Goal: Information Seeking & Learning: Check status

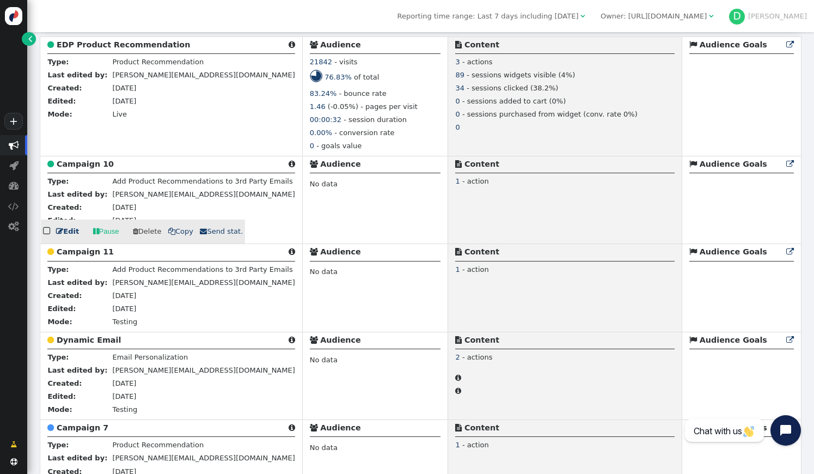
scroll to position [309, 0]
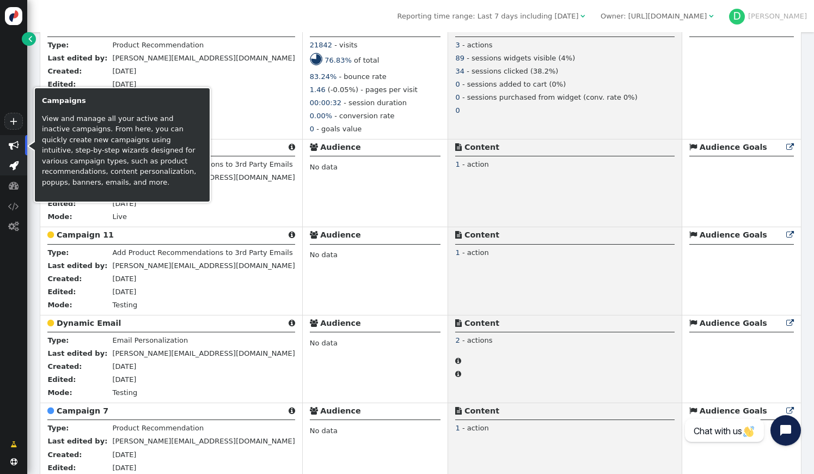
click at [14, 163] on span "" at bounding box center [13, 165] width 9 height 10
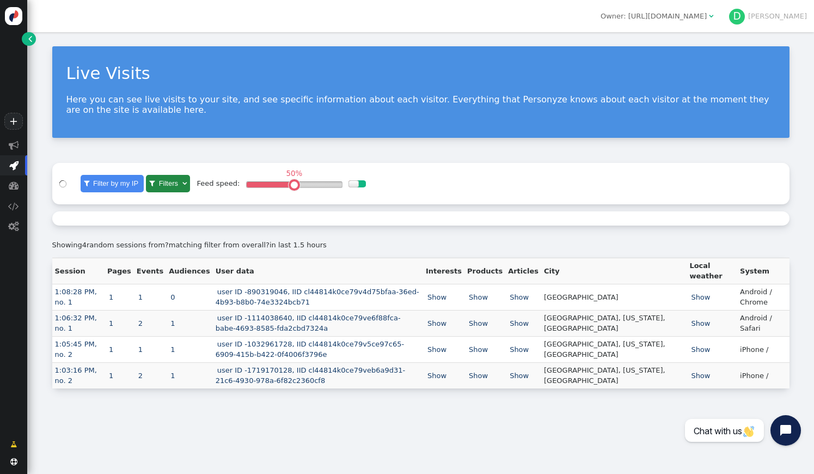
click at [239, 111] on p "Here you can see live visits to your site, and see specific information about e…" at bounding box center [420, 104] width 709 height 21
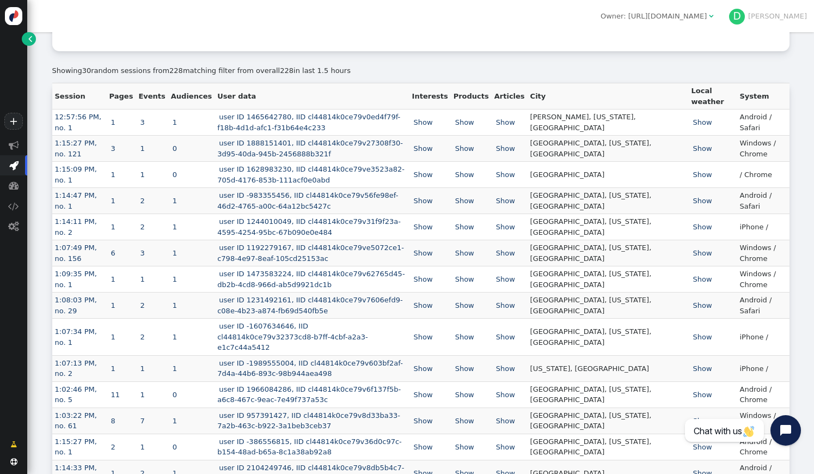
scroll to position [412, 0]
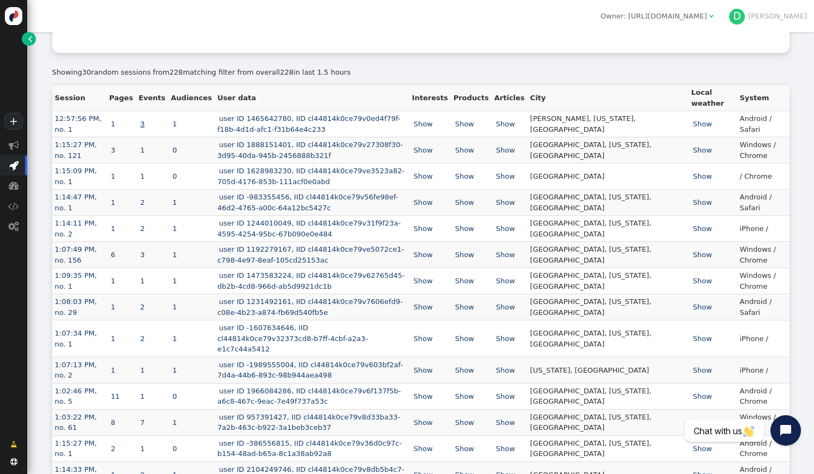
click at [146, 126] on link "3" at bounding box center [142, 124] width 8 height 8
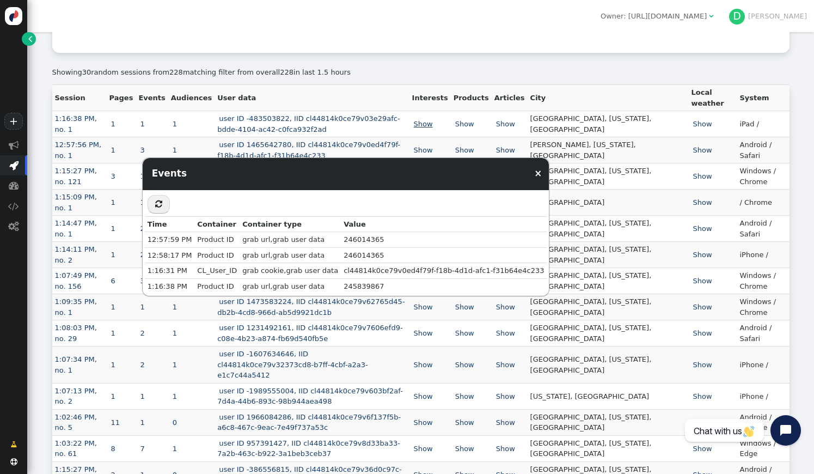
click at [434, 125] on link "Show" at bounding box center [423, 124] width 22 height 8
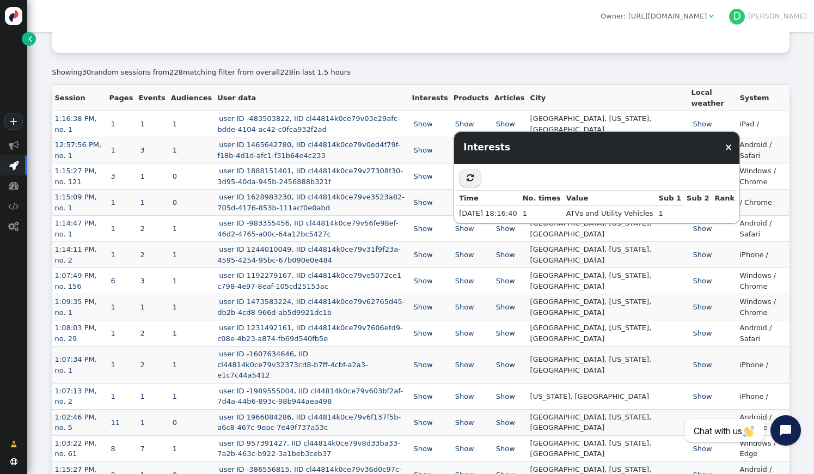
click at [451, 117] on td "Show" at bounding box center [429, 124] width 41 height 26
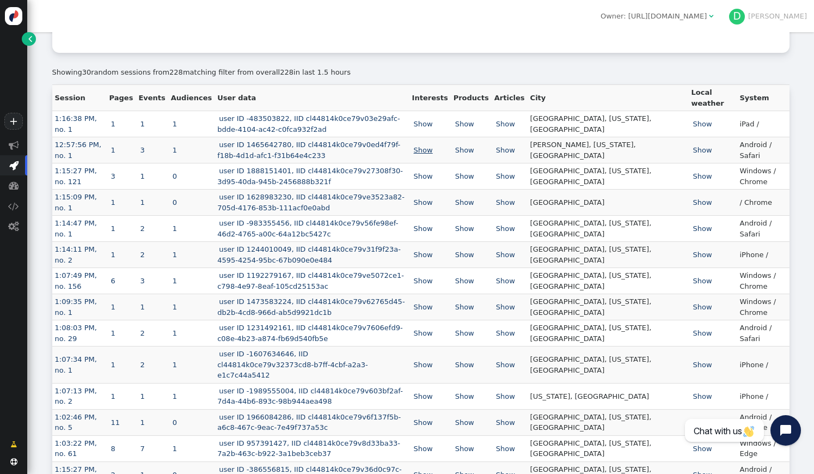
click at [434, 154] on link "Show" at bounding box center [423, 150] width 22 height 8
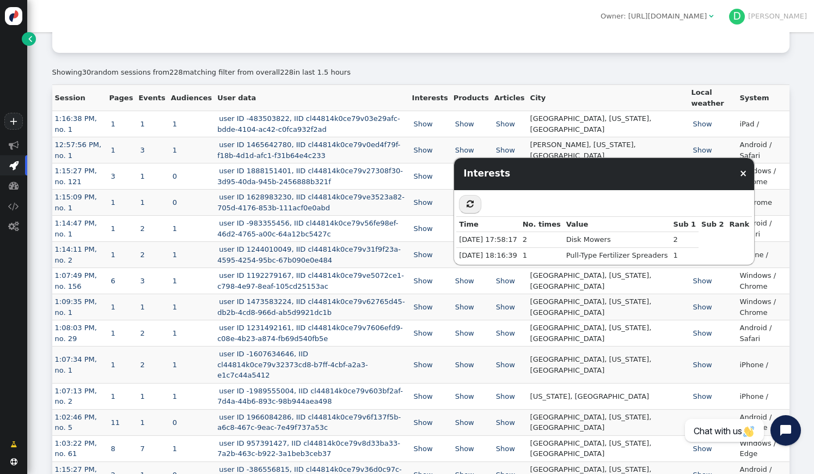
click at [451, 142] on td "Show" at bounding box center [429, 150] width 41 height 26
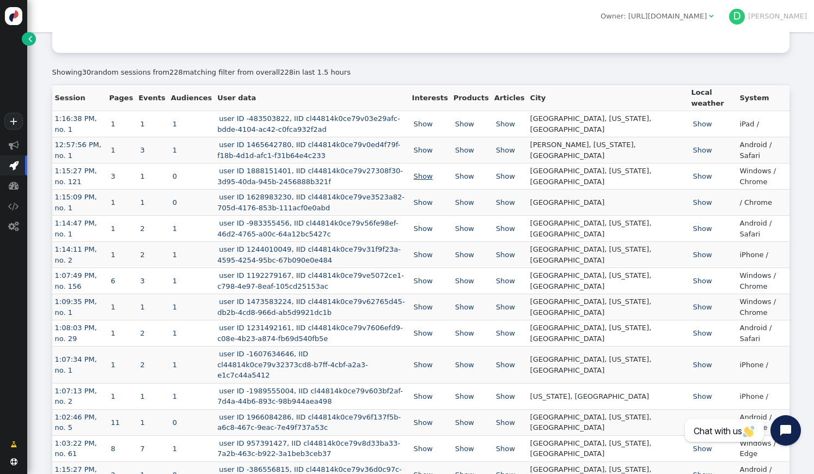
click at [434, 178] on link "Show" at bounding box center [423, 176] width 22 height 8
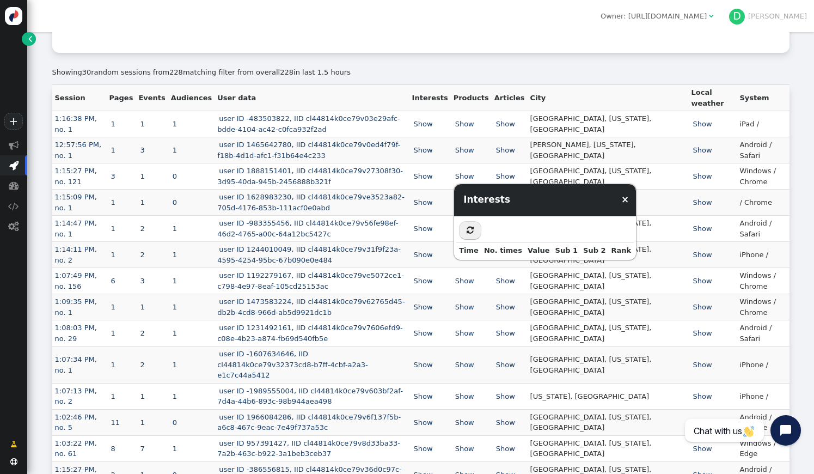
click at [455, 241] on div " « ◂ 1 ▸ » Time No. times Value Sub 1 Sub 2 Rank" at bounding box center [545, 238] width 182 height 44
click at [409, 240] on td "user ID -983355456, IID cl44814k0ce79v56fe98ef-46d2-4765-a00c-64a12bc5427c" at bounding box center [311, 229] width 194 height 26
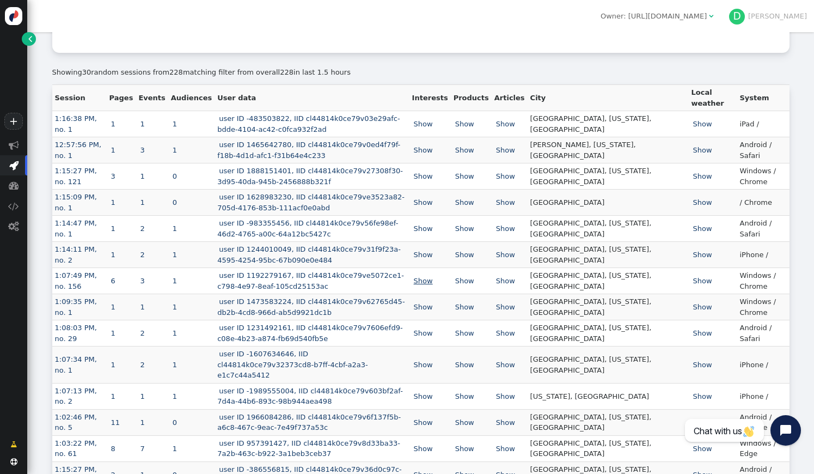
click at [434, 285] on link "Show" at bounding box center [423, 281] width 22 height 8
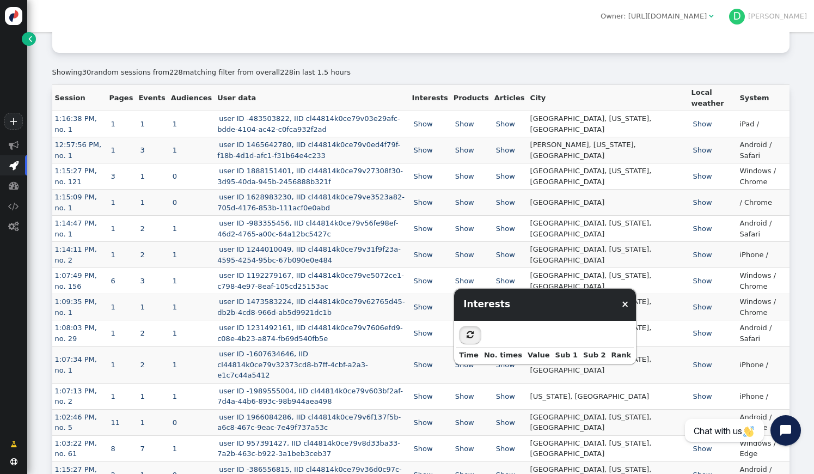
click at [475, 332] on button "" at bounding box center [470, 335] width 22 height 19
click at [451, 280] on td "Show" at bounding box center [429, 281] width 41 height 26
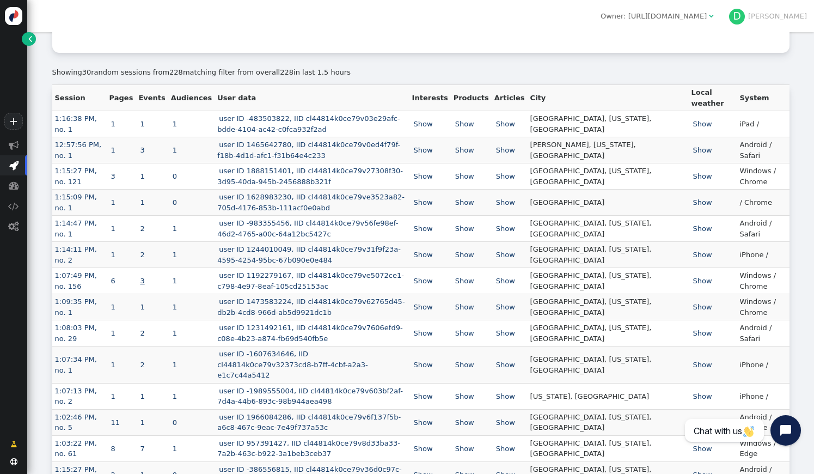
click at [146, 283] on link "3" at bounding box center [142, 281] width 8 height 8
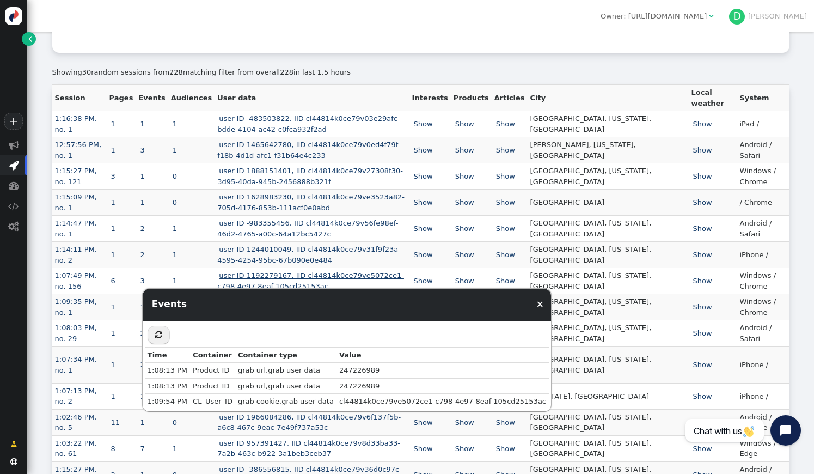
click at [323, 280] on link "user ID 1192279167, IID cl44814k0ce79ve5072ce1-c798-4e97-8eaf-105cd25153ac" at bounding box center [310, 280] width 187 height 19
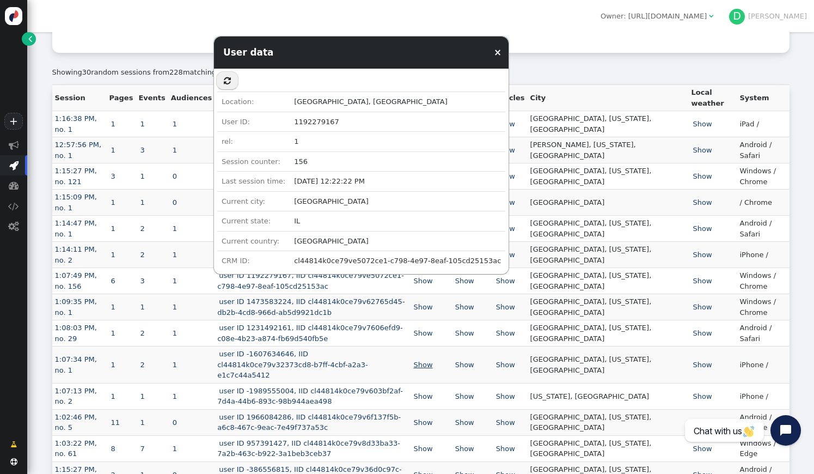
click at [434, 360] on link "Show" at bounding box center [423, 364] width 22 height 8
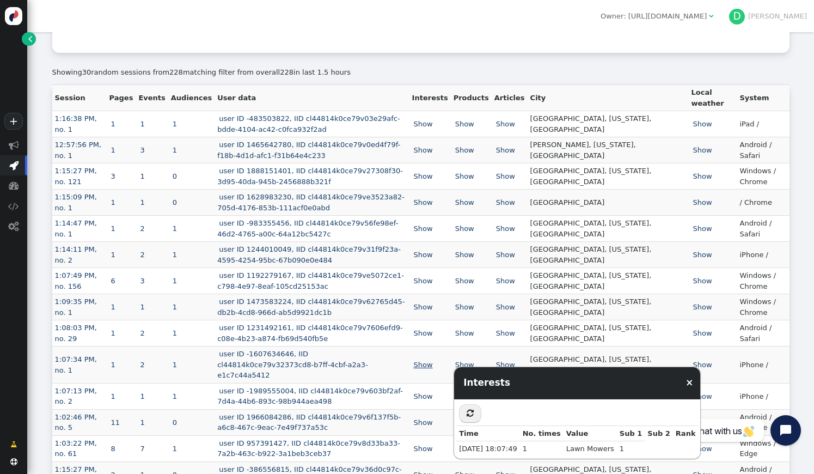
scroll to position [414, 0]
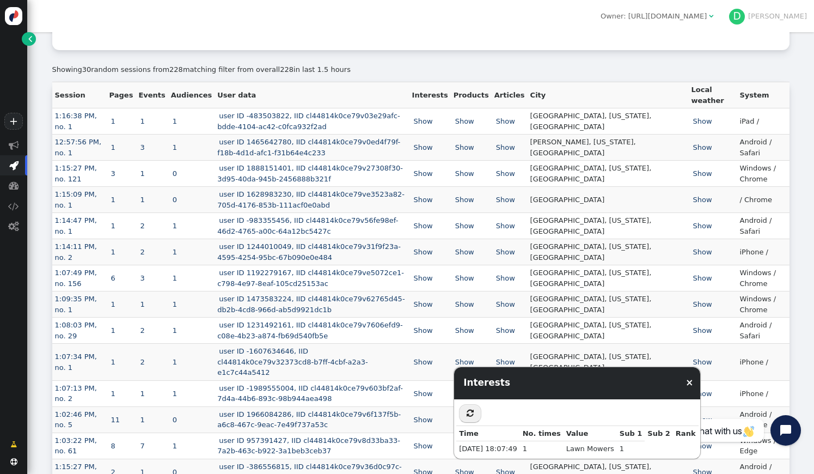
click at [451, 343] on td "Show" at bounding box center [429, 330] width 41 height 26
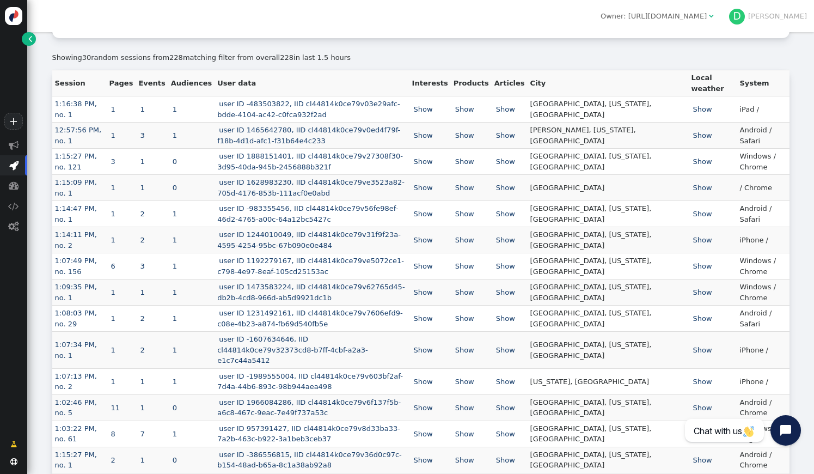
scroll to position [430, 0]
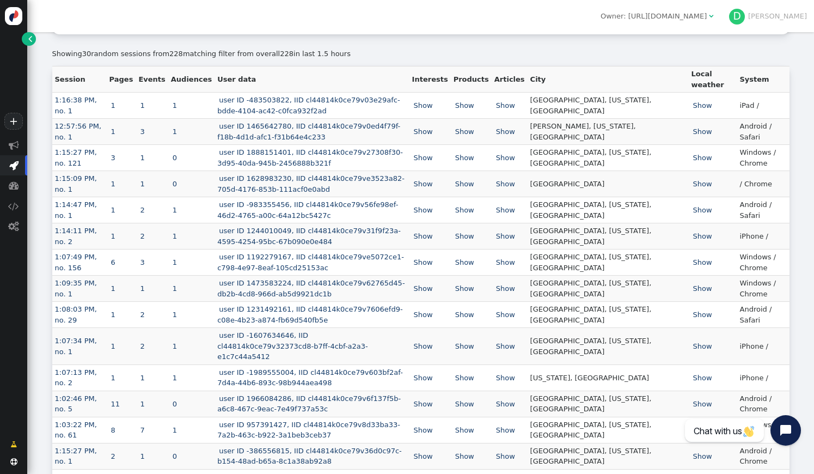
click at [451, 381] on td "Show" at bounding box center [429, 377] width 41 height 26
click at [434, 373] on link "Show" at bounding box center [423, 377] width 22 height 8
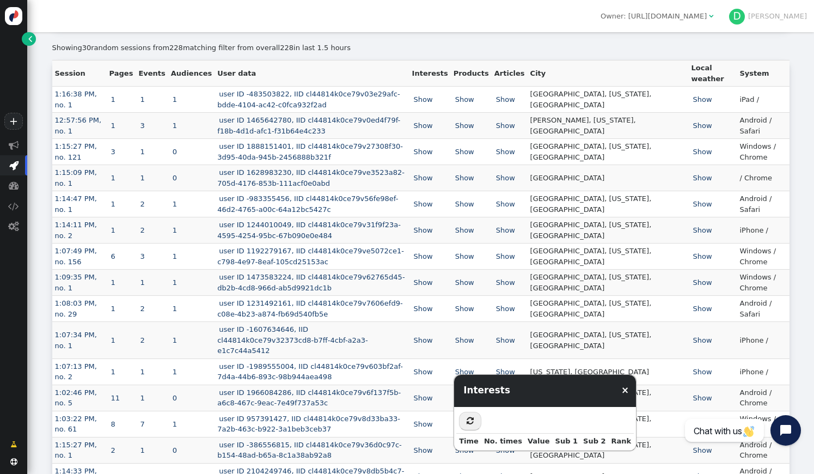
scroll to position [434, 0]
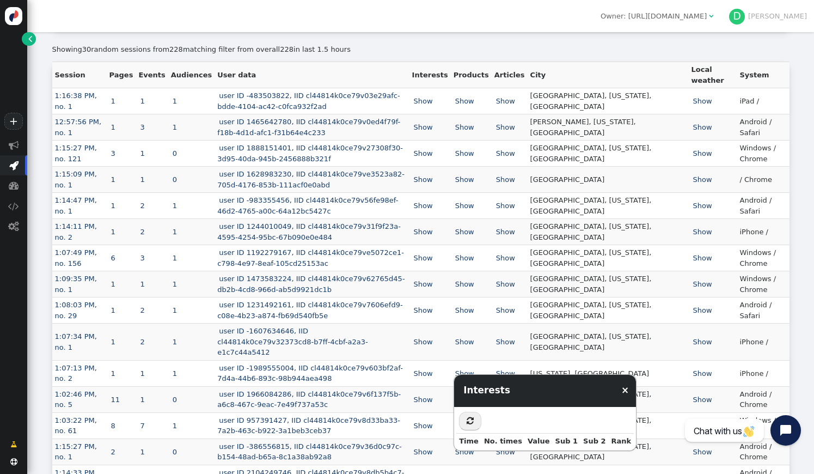
click at [409, 376] on td "user ID -1989555004, IID cl44814k0ce79v603bf2af-7d4a-44b6-893c-98b944aea498" at bounding box center [311, 373] width 194 height 26
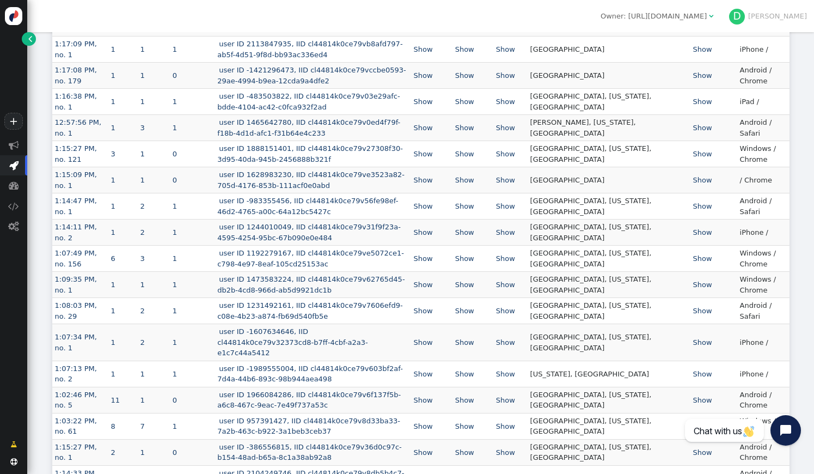
scroll to position [492, 0]
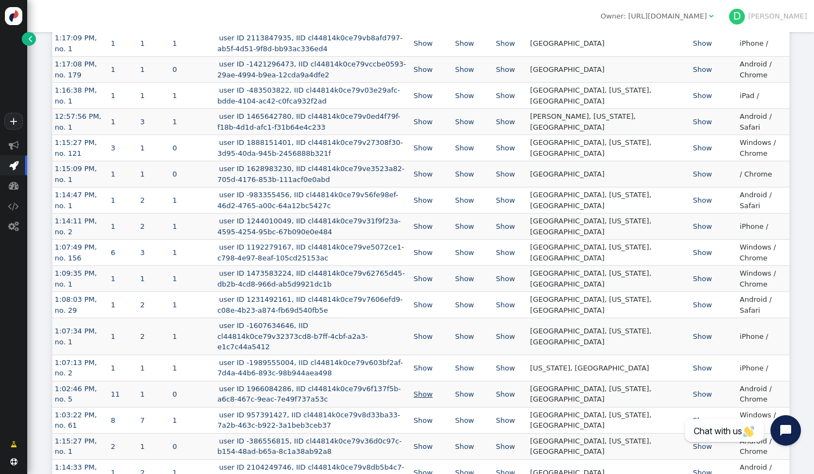
click at [434, 390] on link "Show" at bounding box center [423, 394] width 22 height 8
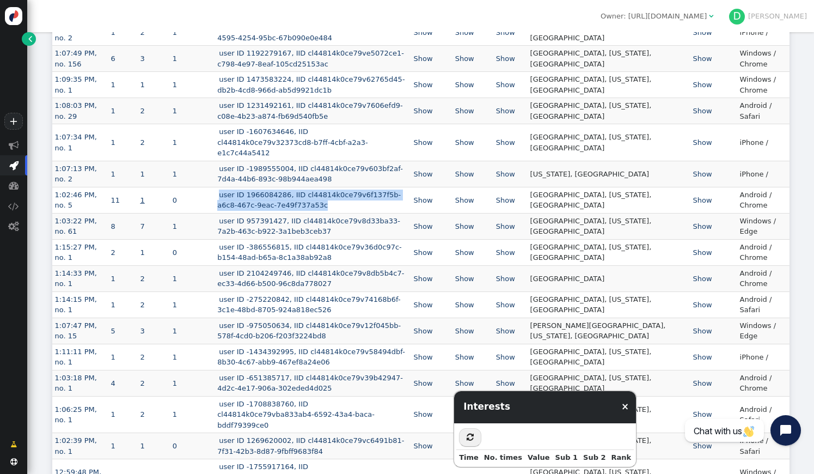
scroll to position [738, 0]
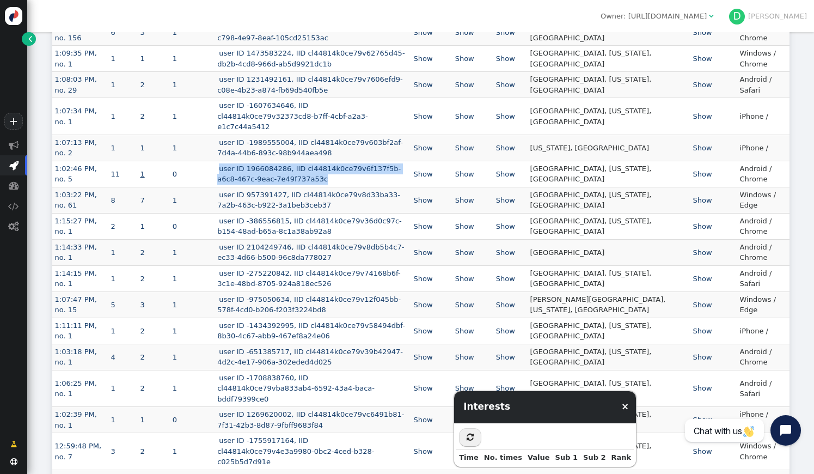
click at [146, 170] on link "1" at bounding box center [142, 174] width 8 height 8
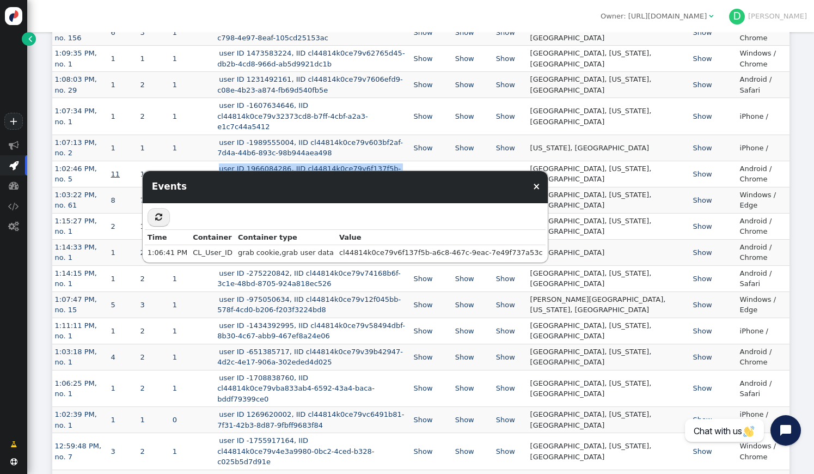
click at [119, 170] on link "11" at bounding box center [115, 174] width 13 height 8
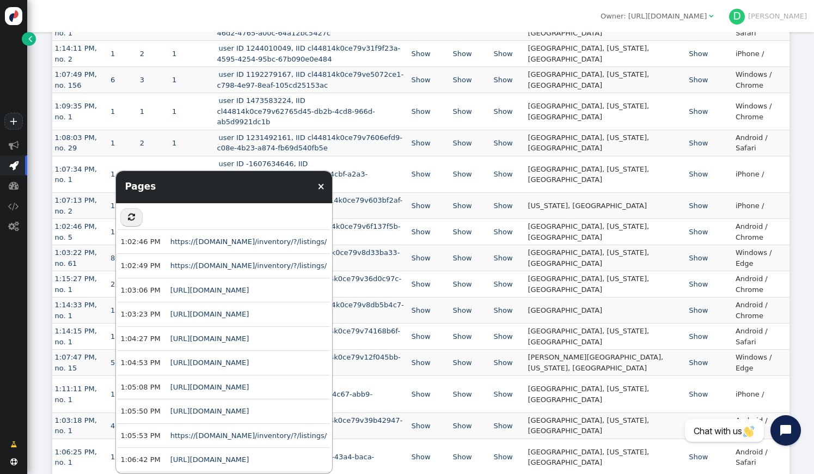
scroll to position [843, 0]
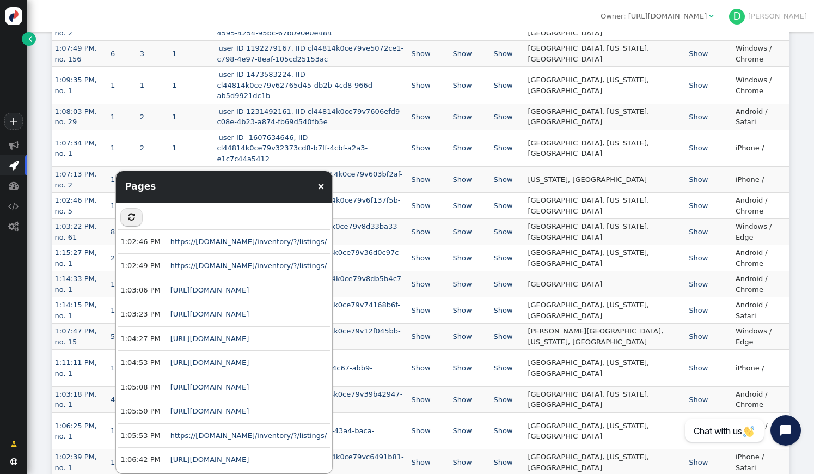
click at [318, 189] on link "×" at bounding box center [321, 186] width 8 height 11
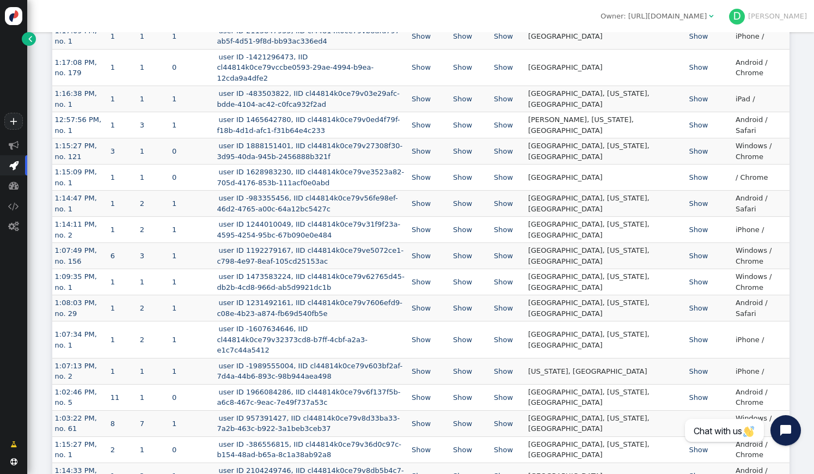
scroll to position [831, 0]
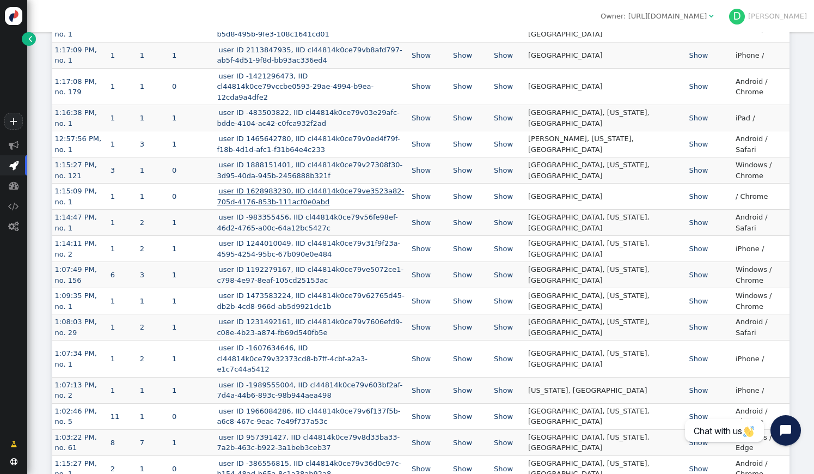
click at [274, 187] on link "user ID 1628983230, IID cl44814k0ce79ve3523a82-705d-4176-853b-111acf0e0abd" at bounding box center [310, 196] width 187 height 19
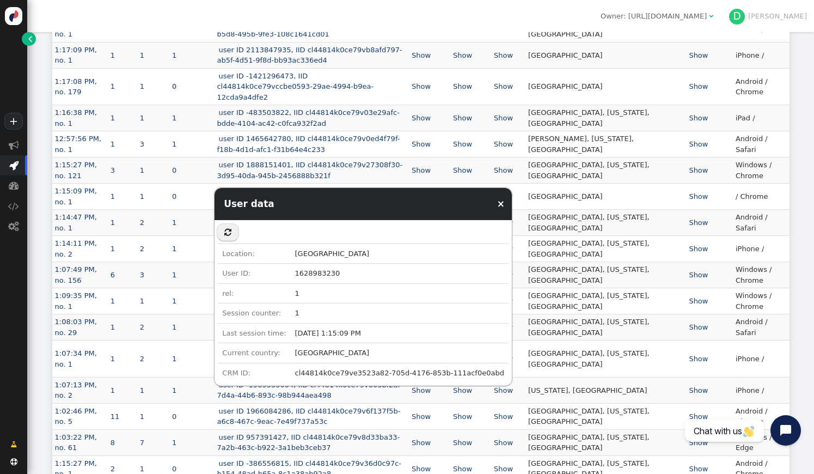
click at [304, 187] on link "user ID 1628983230, IID cl44814k0ce79ve3523a82-705d-4176-853b-111acf0e0abd" at bounding box center [310, 196] width 187 height 19
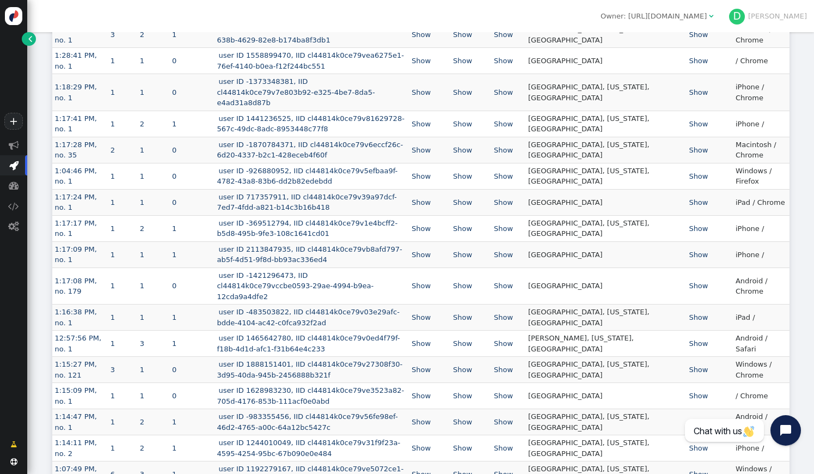
scroll to position [560, 0]
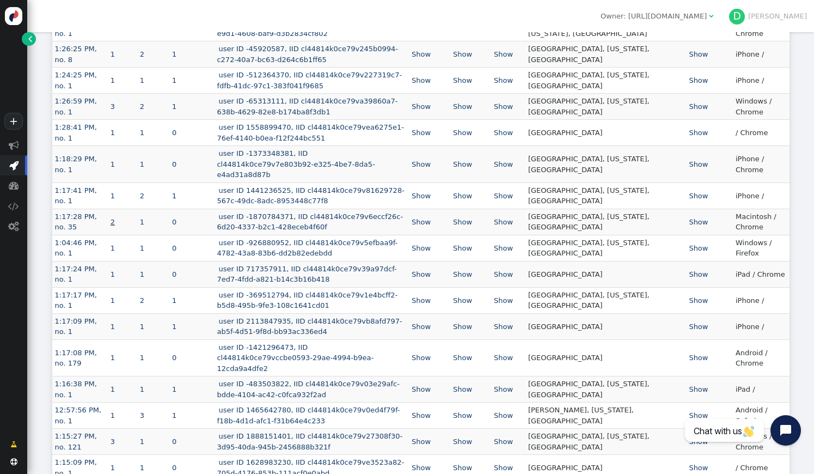
click at [117, 218] on link "2" at bounding box center [113, 222] width 8 height 8
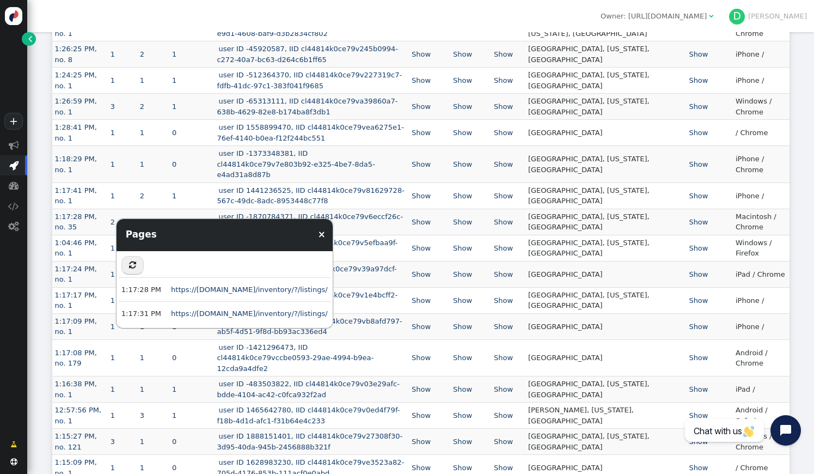
click at [276, 198] on td "user ID 1441236525, IID cl44814k0ce79v81629728-567c-49dc-8adc-8953448c77f8" at bounding box center [310, 195] width 193 height 26
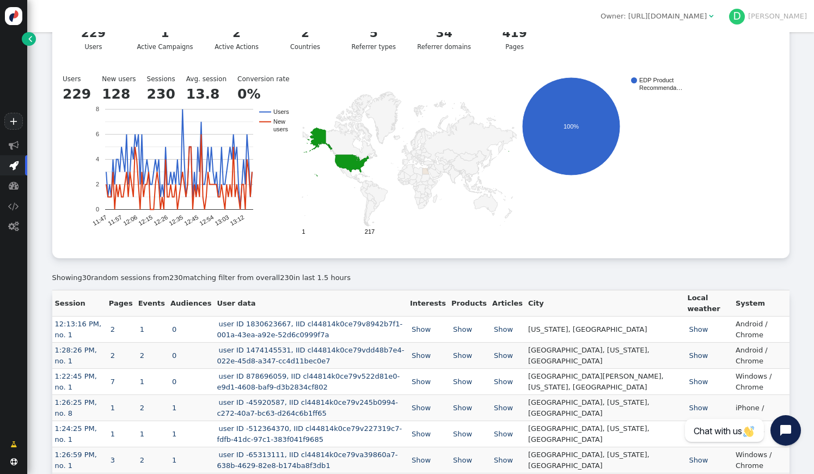
scroll to position [452, 0]
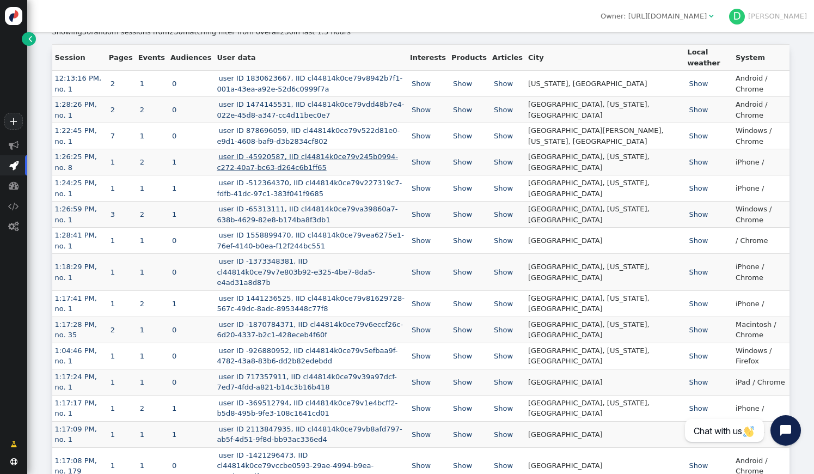
click at [283, 158] on link "user ID -45920587, IID cl44814k0ce79v245b0994-c272-40a7-bc63-d264c6b1ff65" at bounding box center [307, 161] width 181 height 19
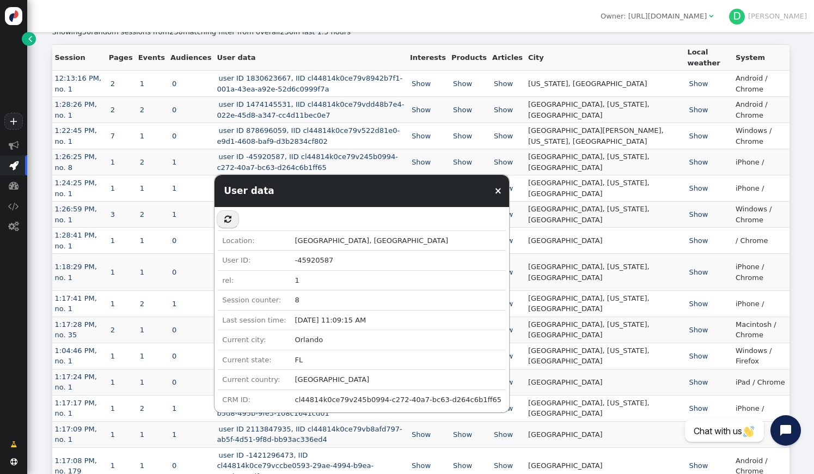
click at [329, 402] on td "cl44814k0ce79v245b0994-c272-40a7-bc63-d264c6b1ff65" at bounding box center [398, 399] width 215 height 20
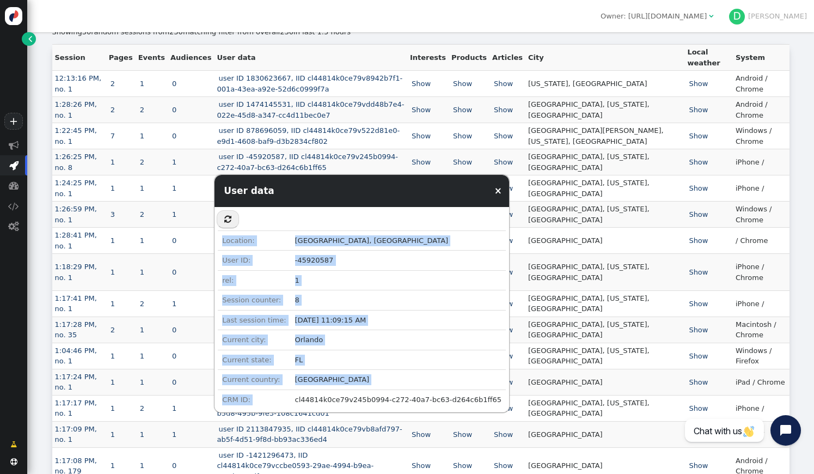
click at [329, 402] on td "cl44814k0ce79v245b0994-c272-40a7-bc63-d264c6b1ff65" at bounding box center [398, 399] width 215 height 20
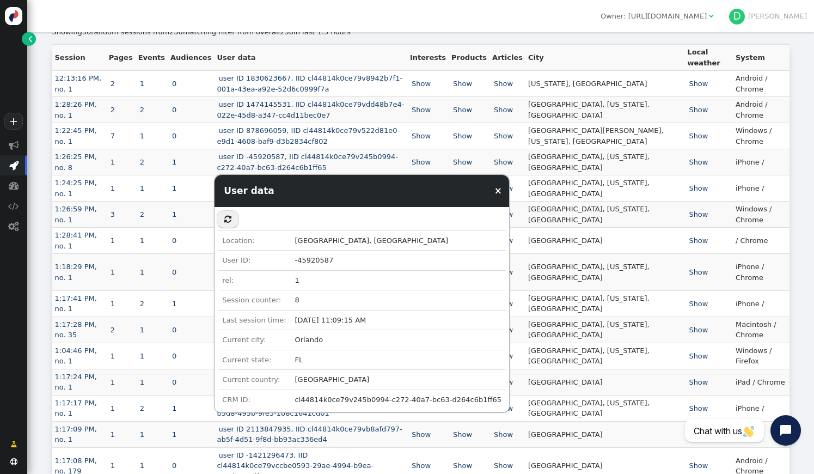
click at [353, 401] on td "cl44814k0ce79v245b0994-c272-40a7-bc63-d264c6b1ff65" at bounding box center [398, 399] width 215 height 20
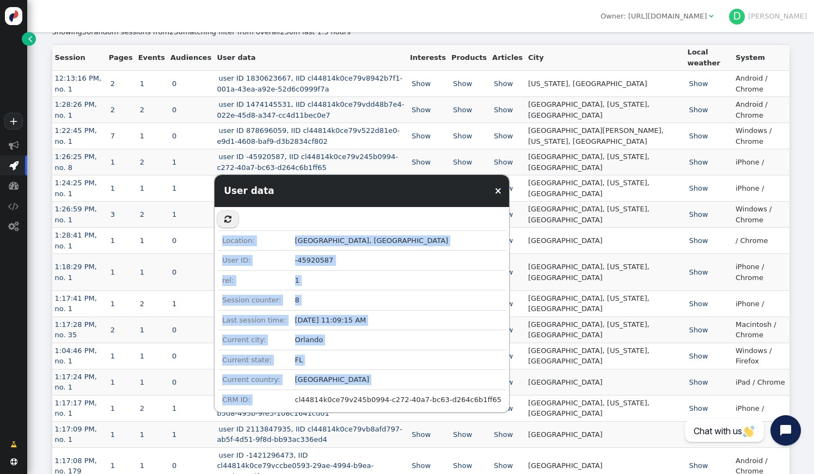
click at [474, 378] on link "Show" at bounding box center [462, 382] width 22 height 8
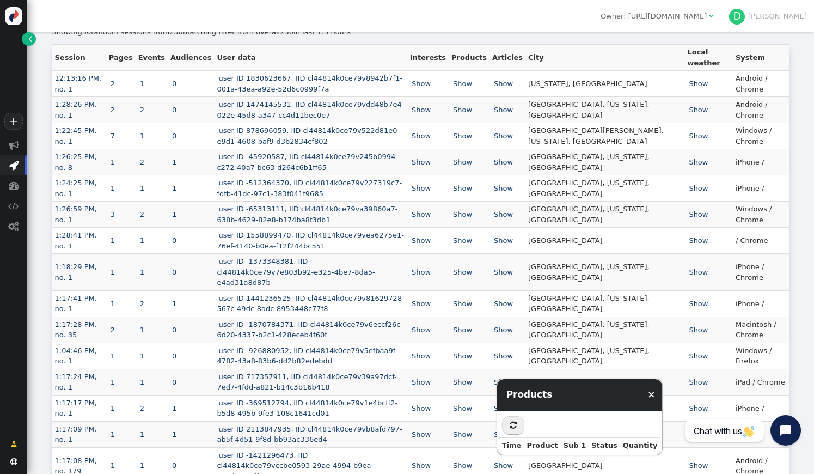
click at [449, 369] on td "Show" at bounding box center [427, 382] width 41 height 26
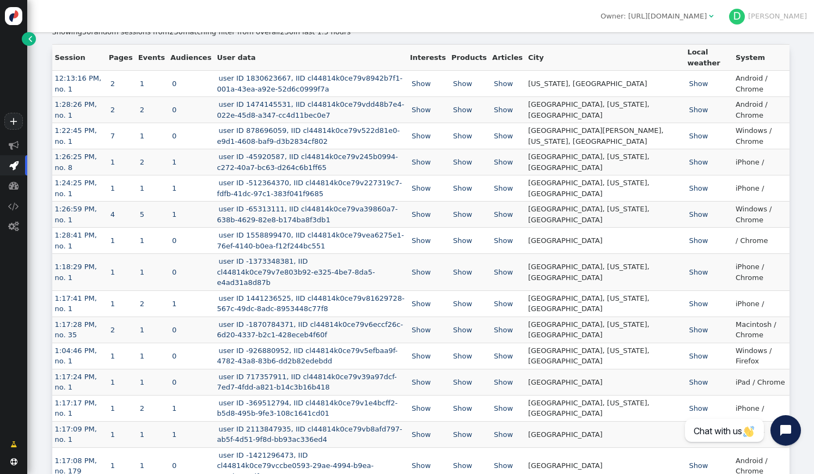
click at [339, 369] on td "user ID 717357911, IID cl44814k0ce79v39a97dcf-7ed7-4fdd-a821-b14c3b16b418" at bounding box center [310, 382] width 193 height 26
click at [339, 372] on link "user ID 717357911, IID cl44814k0ce79v39a97dcf-7ed7-4fdd-a821-b14c3b16b418" at bounding box center [307, 381] width 180 height 19
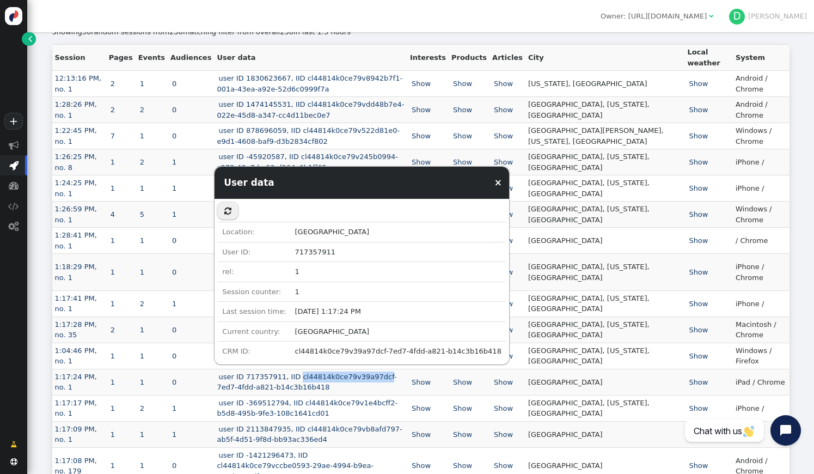
click at [494, 180] on link "×" at bounding box center [498, 182] width 8 height 11
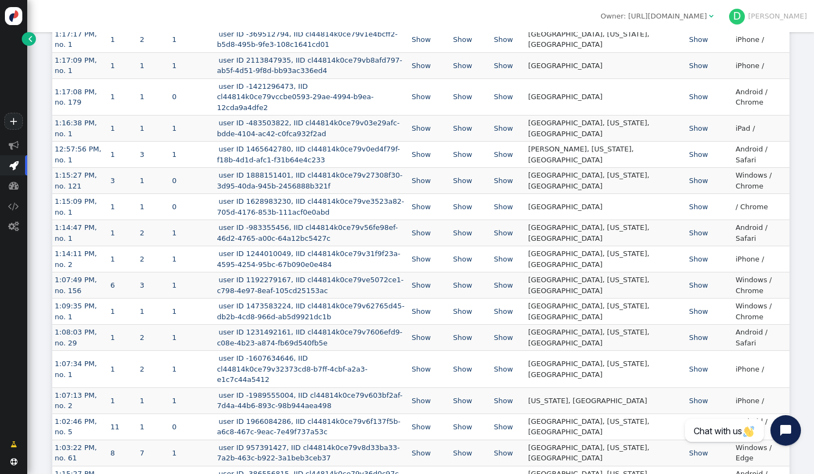
scroll to position [850, 0]
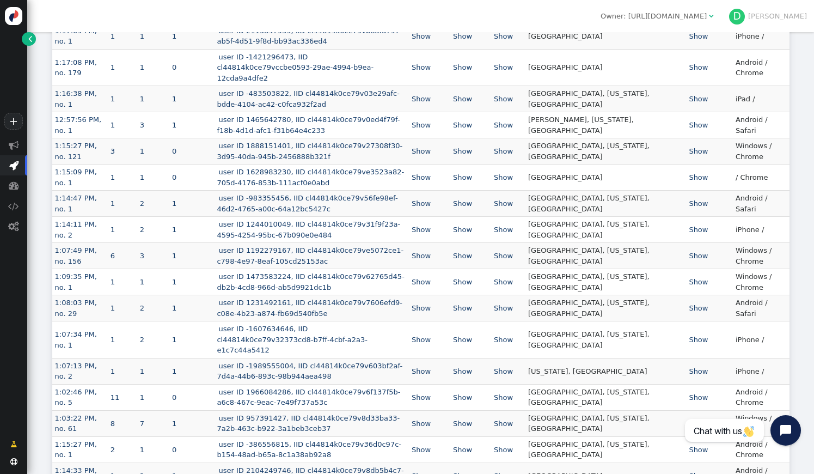
click at [299, 170] on td "user ID 1628983230, IID cl44814k0ce79ve3523a82-705d-4176-853b-111acf0e0abd" at bounding box center [310, 177] width 193 height 26
click at [302, 191] on td "user ID -983355456, IID cl44814k0ce79v56fe98ef-46d2-4765-a00c-64a12bc5427c" at bounding box center [310, 204] width 193 height 26
click at [299, 191] on td "user ID -983355456, IID cl44814k0ce79v56fe98ef-46d2-4765-a00c-64a12bc5427c" at bounding box center [310, 204] width 193 height 26
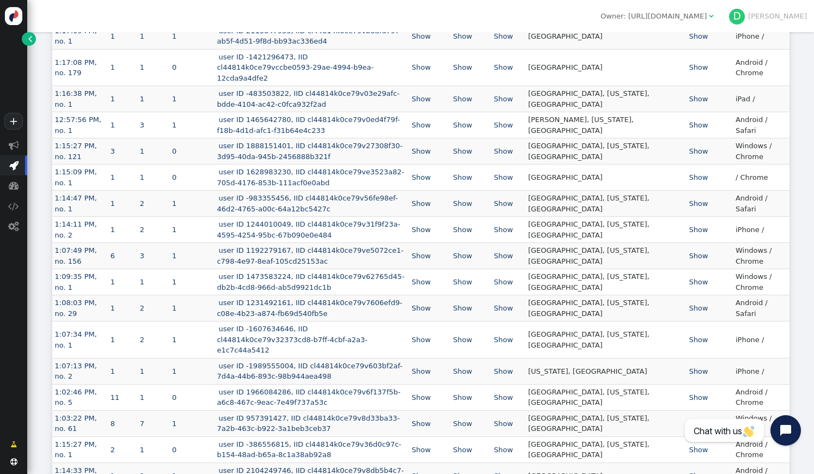
click at [299, 191] on td "user ID -983355456, IID cl44814k0ce79v56fe98ef-46d2-4765-a00c-64a12bc5427c" at bounding box center [310, 204] width 193 height 26
click at [306, 191] on td "user ID -983355456, IID cl44814k0ce79v56fe98ef-46d2-4765-a00c-64a12bc5427c" at bounding box center [310, 204] width 193 height 26
click at [306, 194] on link "user ID -983355456, IID cl44814k0ce79v56fe98ef-46d2-4765-a00c-64a12bc5427c" at bounding box center [307, 203] width 181 height 19
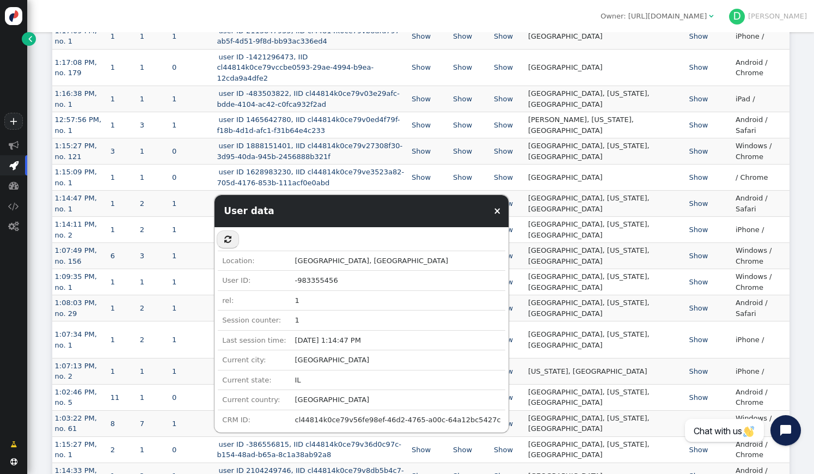
click at [493, 211] on link "×" at bounding box center [497, 210] width 8 height 11
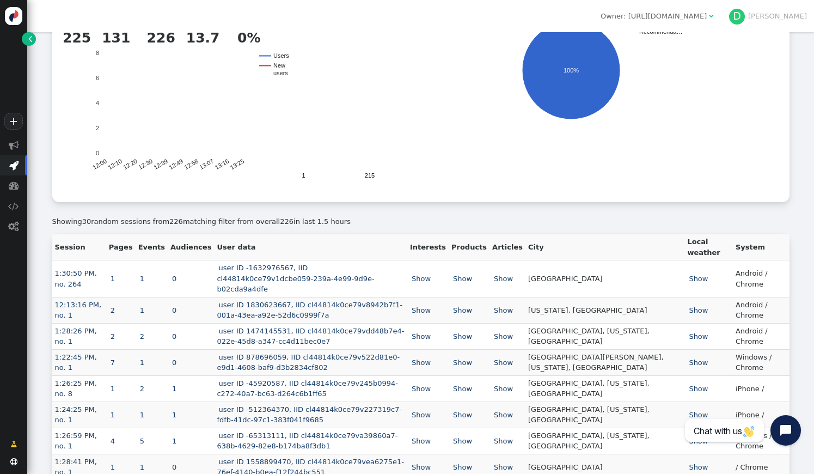
scroll to position [255, 0]
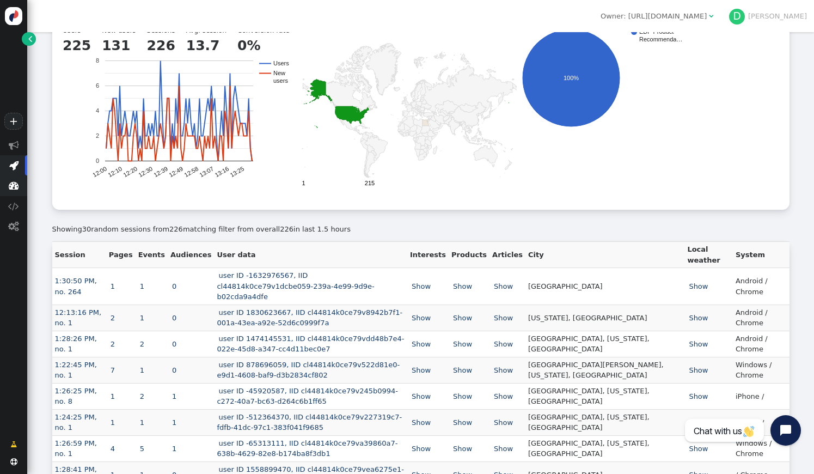
click at [16, 188] on span "" at bounding box center [14, 185] width 10 height 10
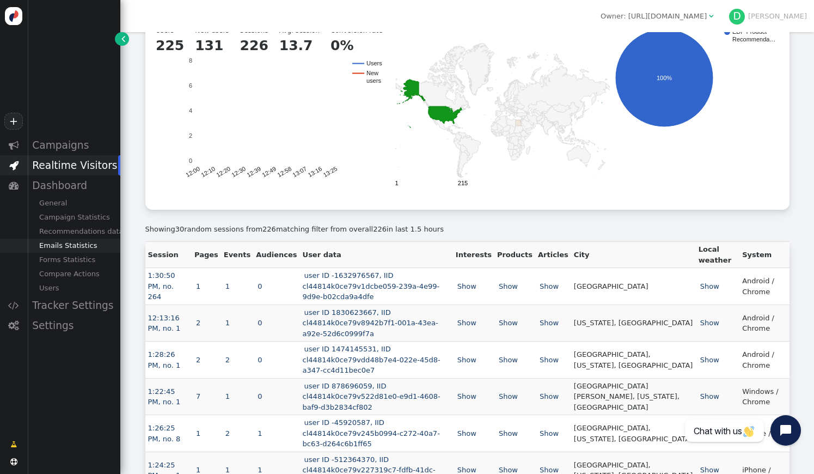
click at [77, 251] on div "Emails Statistics" at bounding box center [73, 245] width 93 height 14
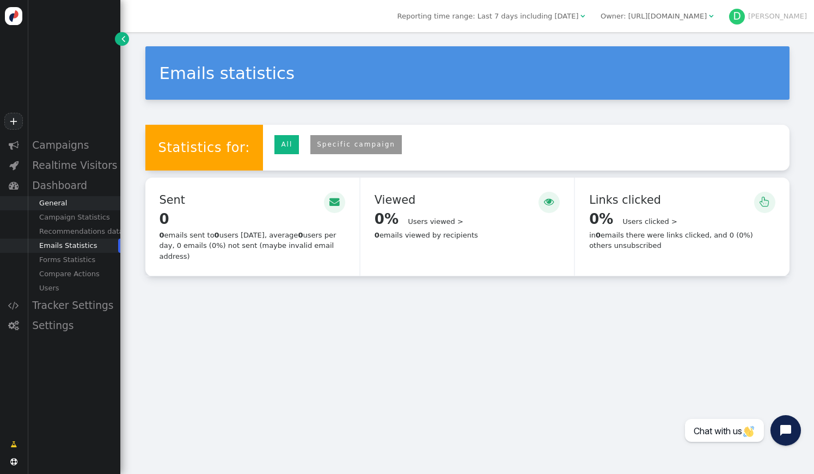
click at [73, 205] on div "General" at bounding box center [73, 203] width 93 height 14
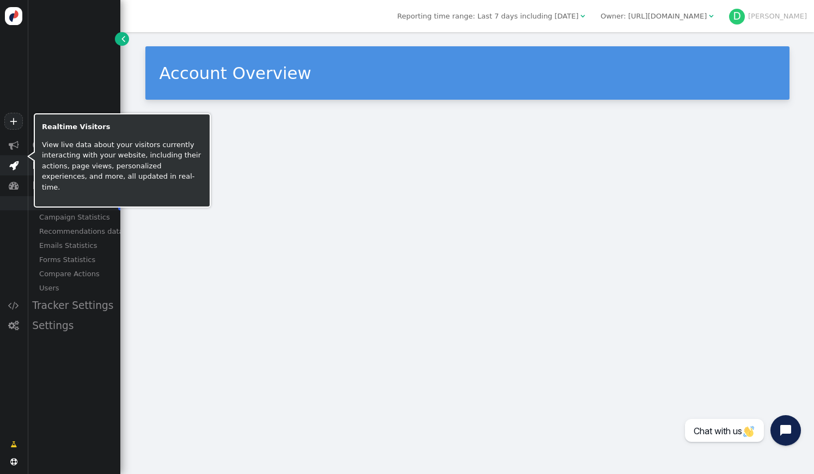
click at [14, 167] on span "" at bounding box center [13, 165] width 9 height 10
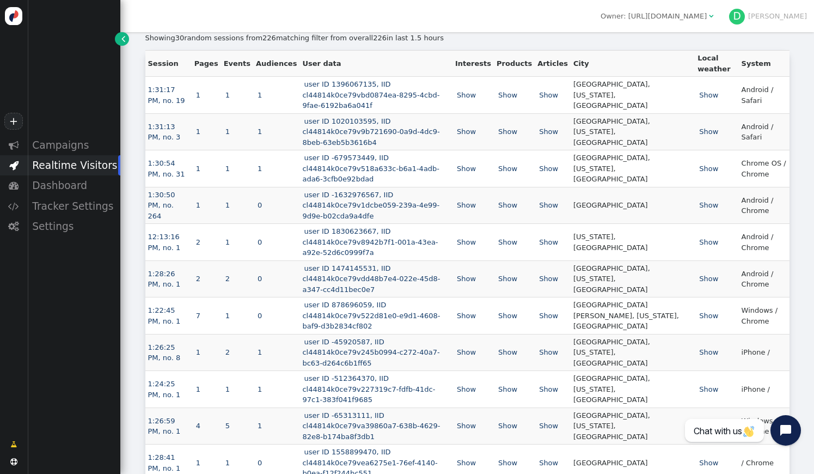
scroll to position [447, 0]
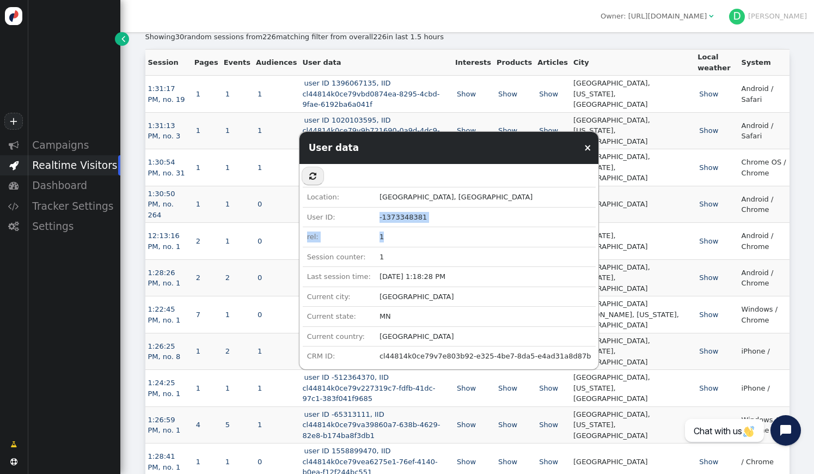
drag, startPoint x: 383, startPoint y: 210, endPoint x: 418, endPoint y: 247, distance: 50.8
click at [418, 247] on tbody "Location: [GEOGRAPHIC_DATA], [GEOGRAPHIC_DATA] User ID: -1373348381 rel: 1 Sess…" at bounding box center [449, 276] width 293 height 179
click at [418, 247] on td "1" at bounding box center [485, 257] width 220 height 20
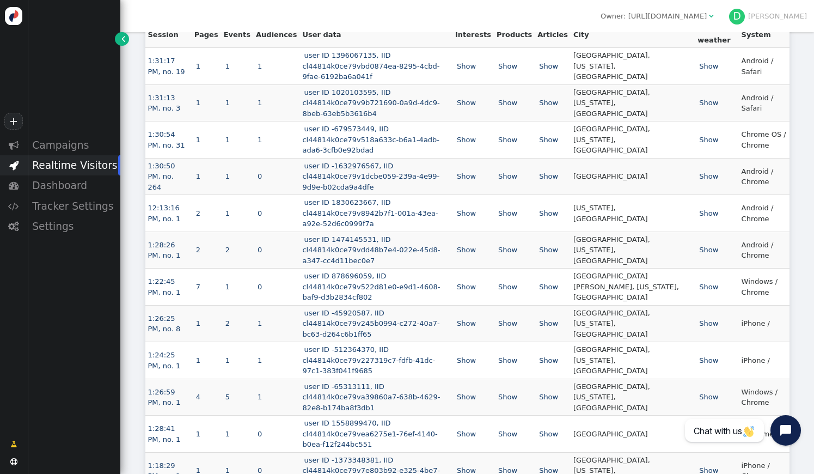
scroll to position [475, 0]
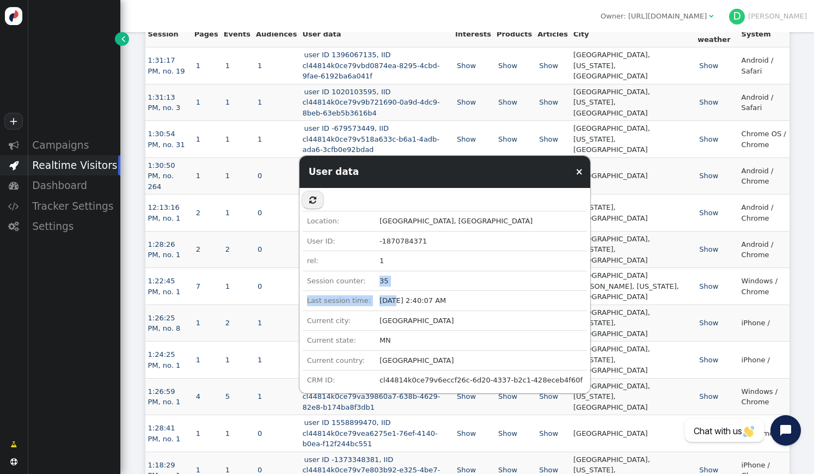
drag, startPoint x: 375, startPoint y: 278, endPoint x: 401, endPoint y: 313, distance: 43.2
click at [400, 310] on tbody "Location: [GEOGRAPHIC_DATA], [GEOGRAPHIC_DATA] User ID: -1870784371 rel: 1 Sess…" at bounding box center [445, 300] width 284 height 179
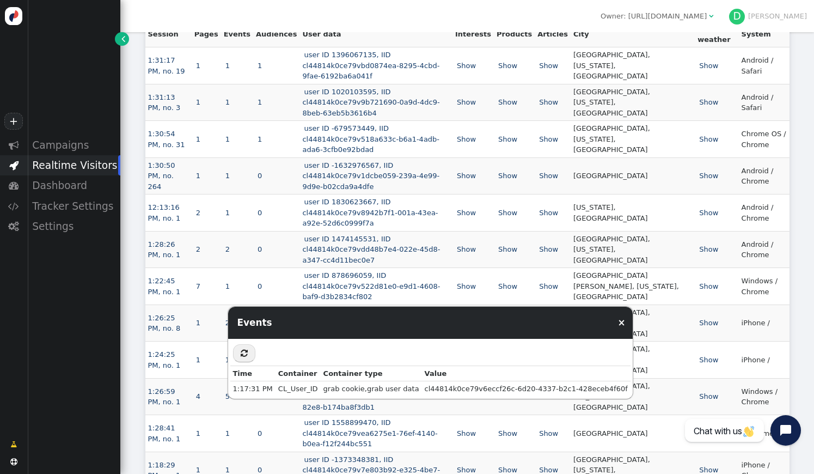
click at [341, 390] on td "grab cookie,grab user data" at bounding box center [371, 388] width 101 height 15
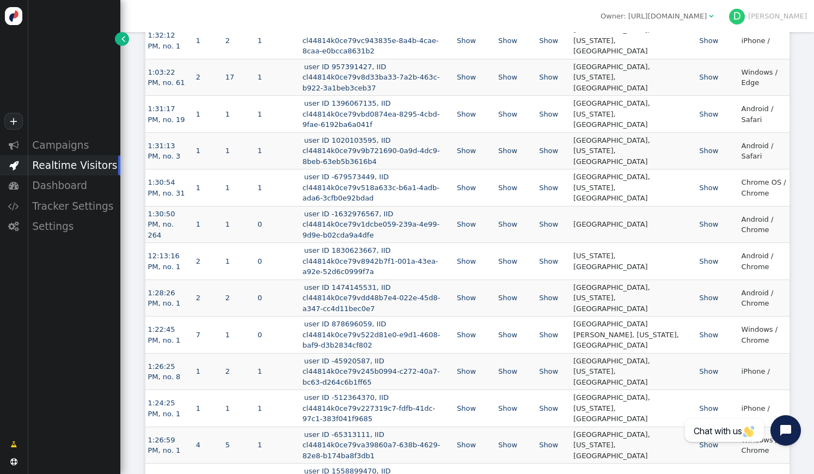
scroll to position [0, 0]
